Goal: Task Accomplishment & Management: Manage account settings

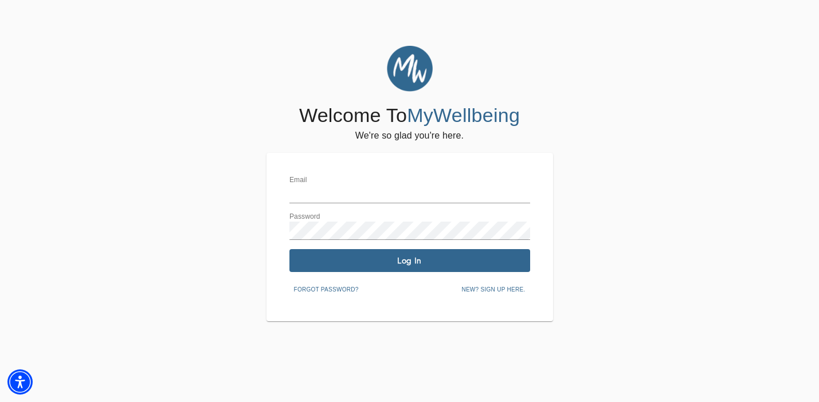
type input "[EMAIL_ADDRESS][DOMAIN_NAME]"
click at [360, 270] on button "Log In" at bounding box center [409, 260] width 241 height 23
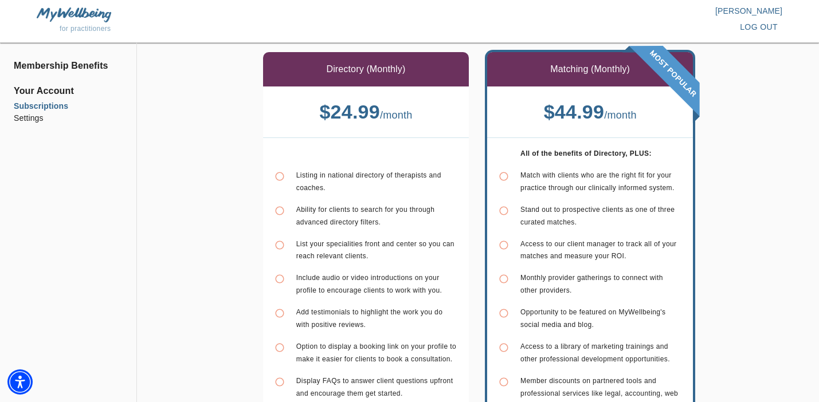
click at [315, 120] on h4 "$ 24.99 / month" at bounding box center [366, 112] width 206 height 24
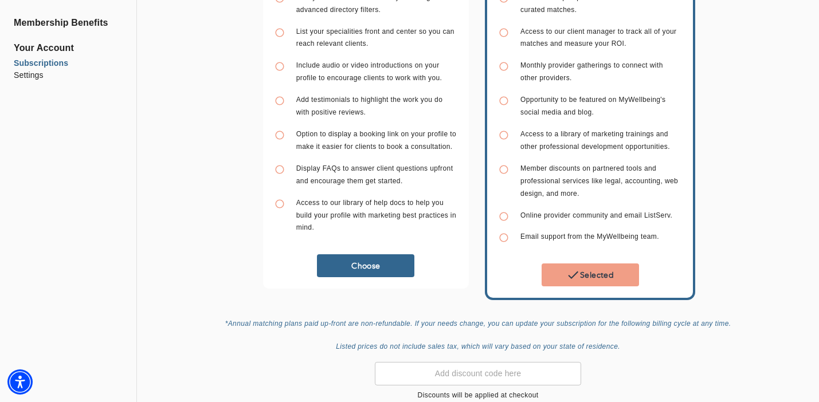
scroll to position [266, 0]
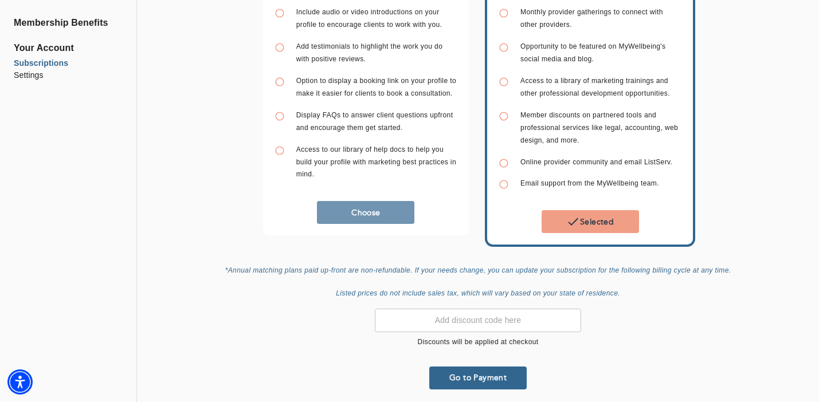
click at [335, 209] on span "Choose" at bounding box center [365, 212] width 88 height 11
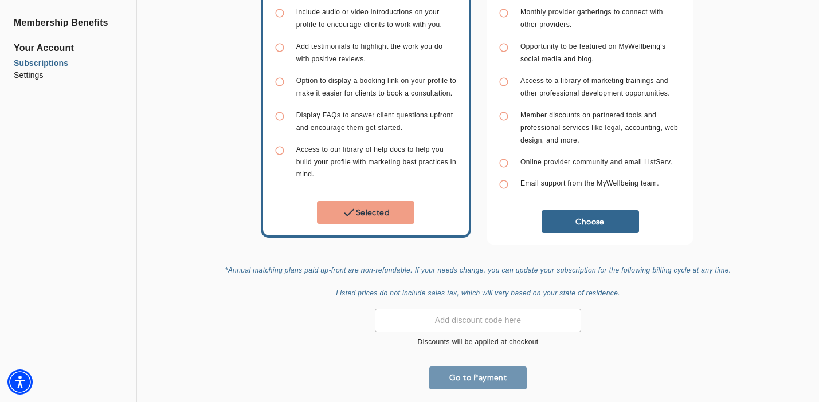
click at [493, 372] on span "Go to Payment" at bounding box center [478, 377] width 88 height 11
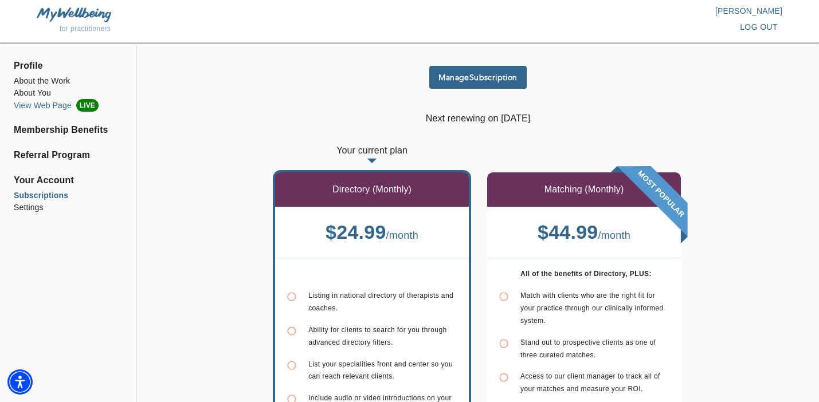
click at [57, 104] on li "View Web Page LIVE" at bounding box center [68, 105] width 109 height 13
click at [31, 91] on li "About You" at bounding box center [68, 93] width 109 height 12
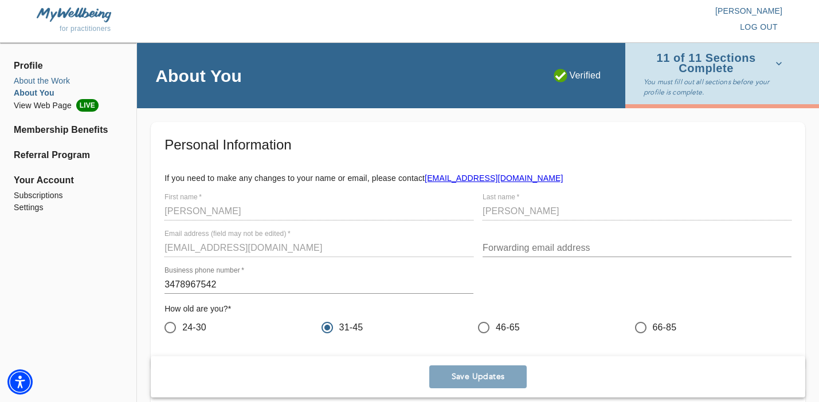
click at [38, 84] on li "About the Work" at bounding box center [68, 81] width 109 height 12
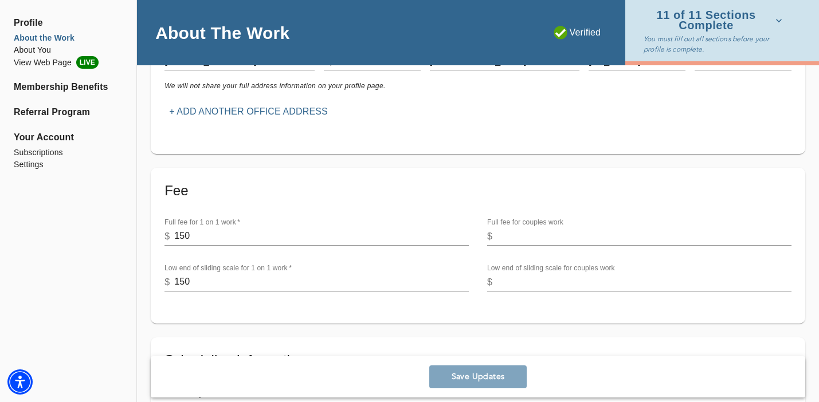
scroll to position [323, 0]
click at [252, 237] on input "150" at bounding box center [321, 235] width 294 height 18
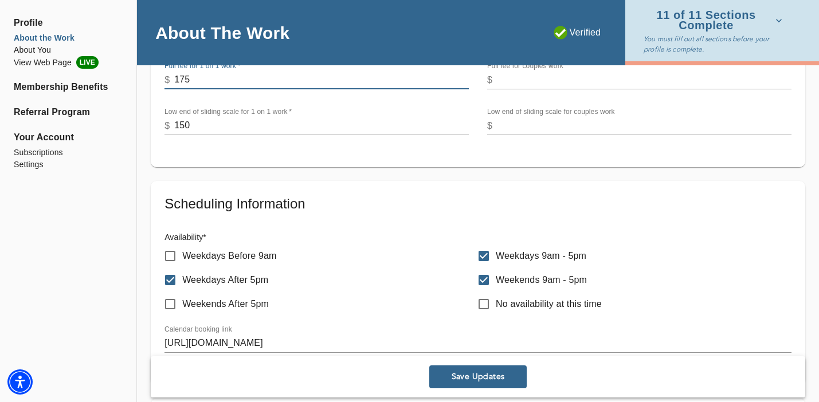
scroll to position [486, 0]
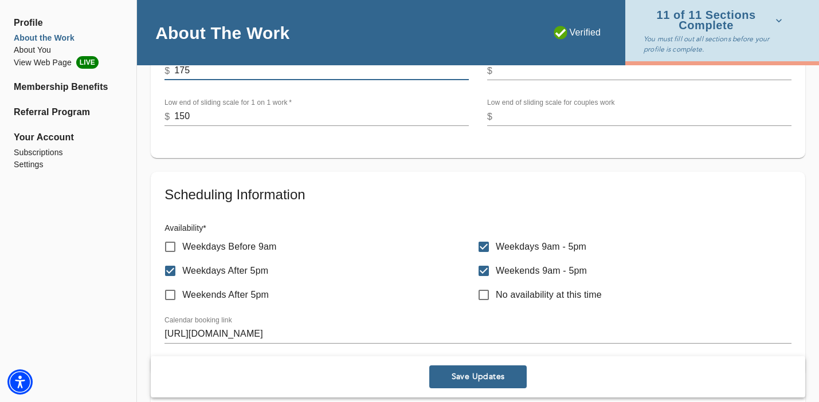
type input "175"
click at [168, 272] on input "Weekdays After 5pm" at bounding box center [170, 271] width 24 height 24
checkbox input "false"
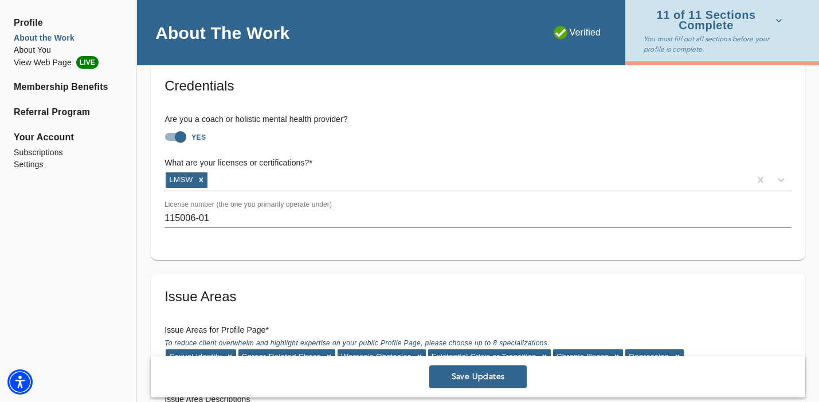
scroll to position [898, 0]
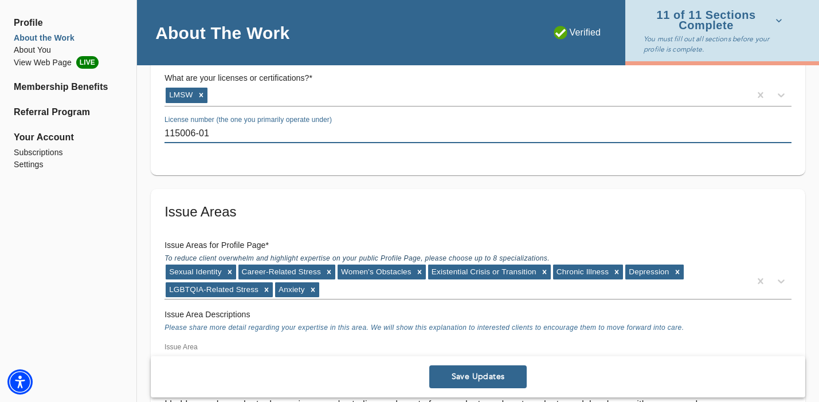
click at [238, 130] on input "115006-01" at bounding box center [477, 134] width 627 height 18
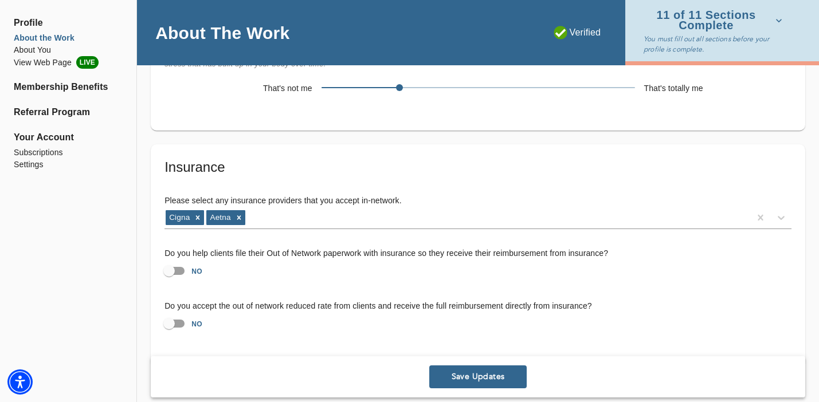
scroll to position [3243, 0]
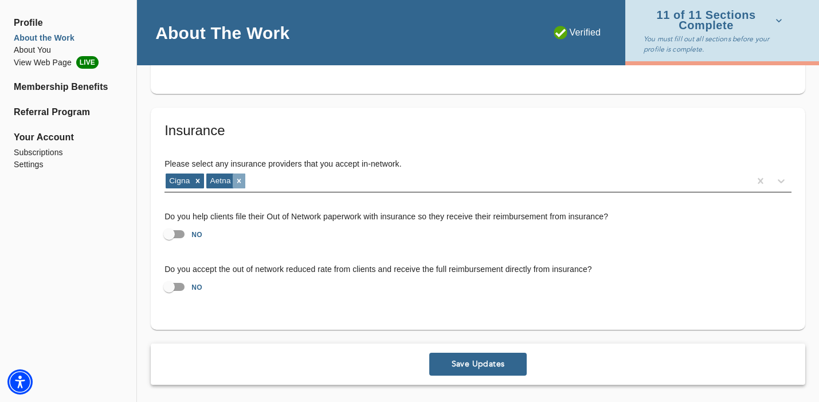
click at [236, 183] on icon at bounding box center [239, 181] width 8 height 8
type input "115006"
click at [196, 180] on icon at bounding box center [198, 181] width 8 height 8
click at [170, 235] on input "NO" at bounding box center [168, 234] width 65 height 22
checkbox input "true"
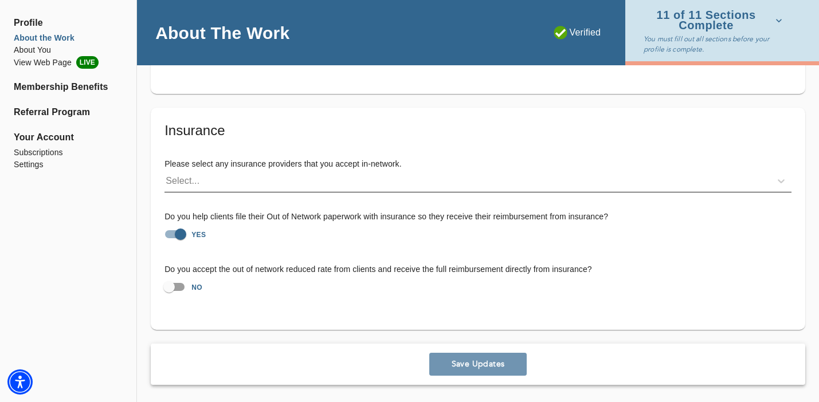
click at [481, 360] on span "Save Updates" at bounding box center [478, 364] width 88 height 11
